Goal: Information Seeking & Learning: Learn about a topic

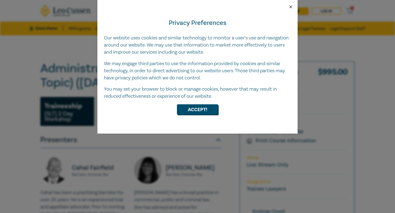
click at [289, 8] on button "Close" at bounding box center [290, 6] width 5 height 5
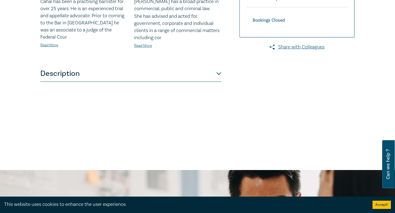
scroll to position [193, 0]
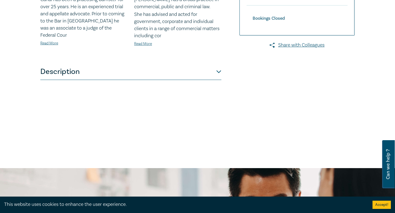
click at [213, 69] on button "Description" at bounding box center [130, 72] width 181 height 16
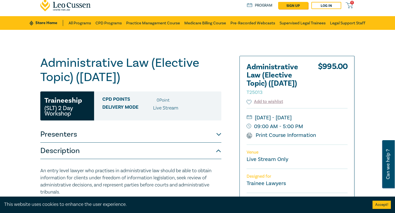
scroll to position [0, 0]
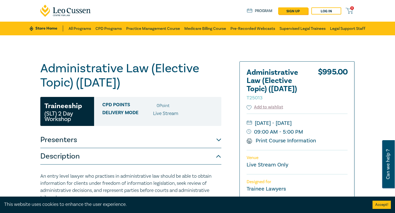
click at [159, 144] on button "Presenters" at bounding box center [130, 140] width 181 height 16
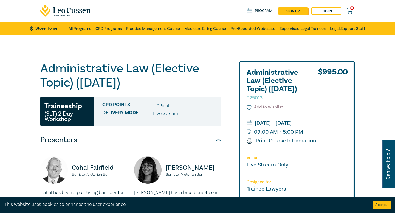
click at [159, 144] on button "Presenters" at bounding box center [130, 140] width 181 height 16
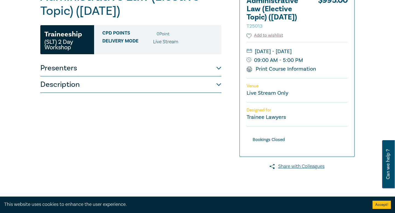
scroll to position [74, 0]
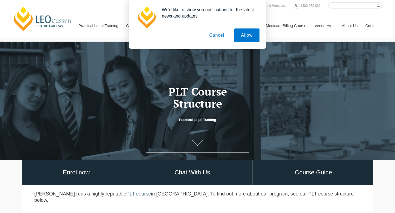
click at [215, 38] on button "Cancel" at bounding box center [216, 36] width 29 height 14
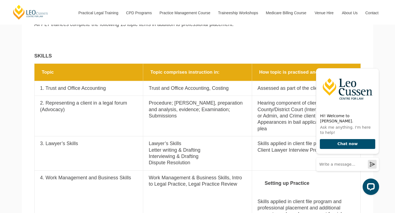
scroll to position [438, 0]
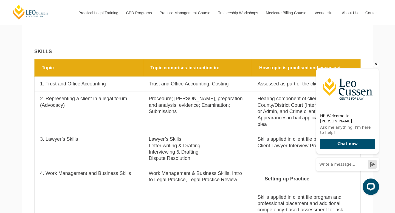
click at [375, 67] on icon "Hide greeting" at bounding box center [375, 64] width 7 height 7
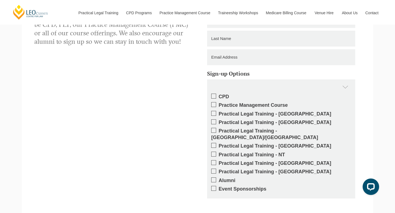
scroll to position [1713, 0]
